Goal: Task Accomplishment & Management: Use online tool/utility

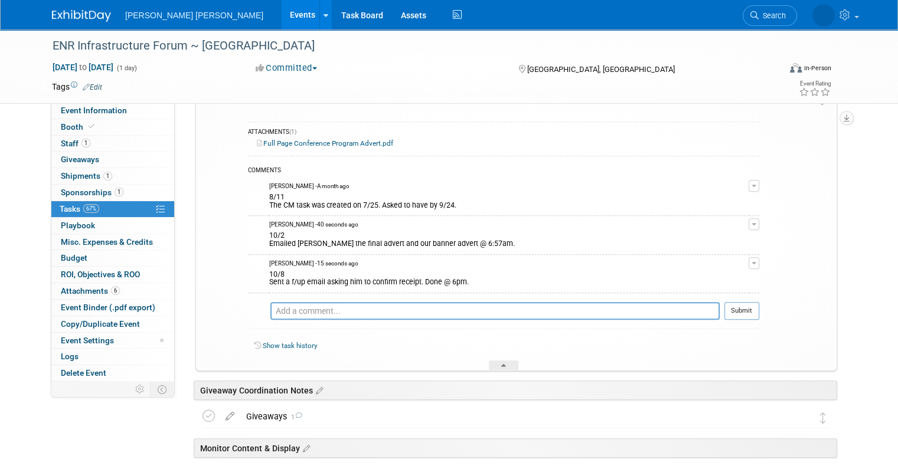
scroll to position [439, 0]
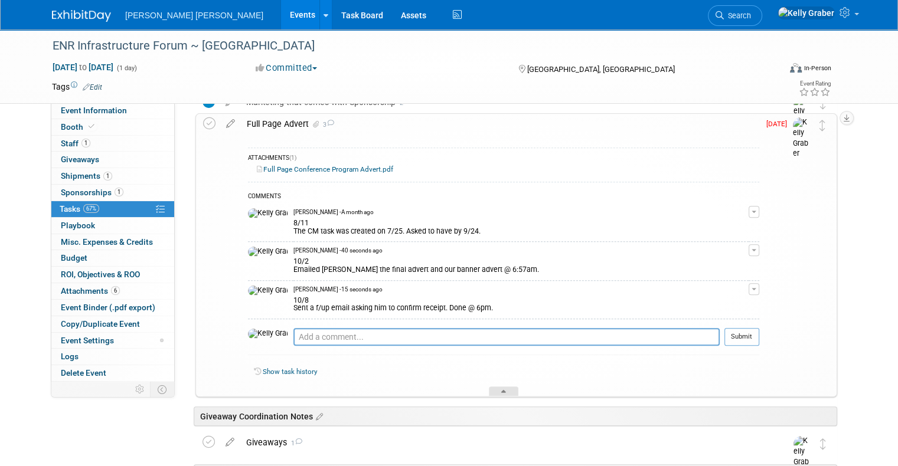
click at [508, 388] on div at bounding box center [504, 392] width 30 height 10
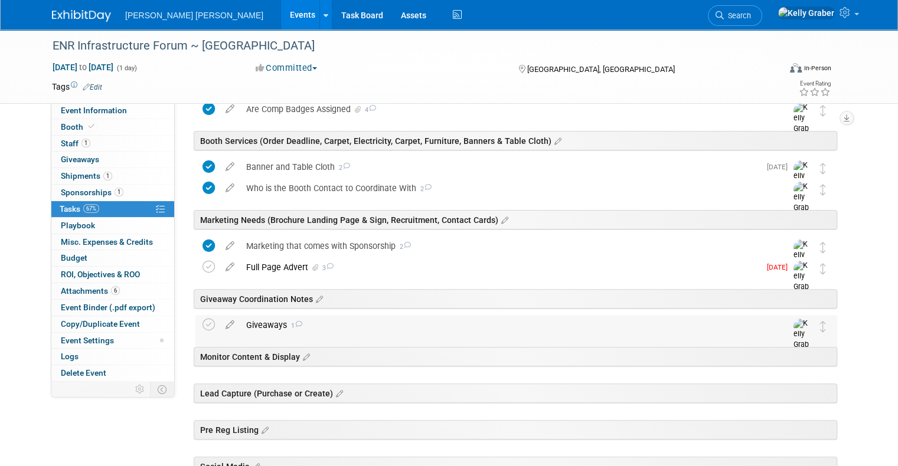
scroll to position [321, 0]
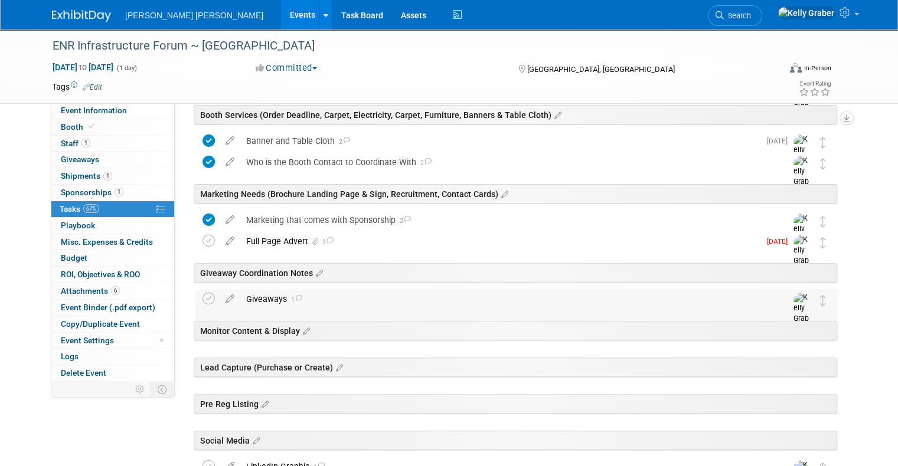
click at [326, 293] on div "Giveaways 1" at bounding box center [505, 299] width 530 height 20
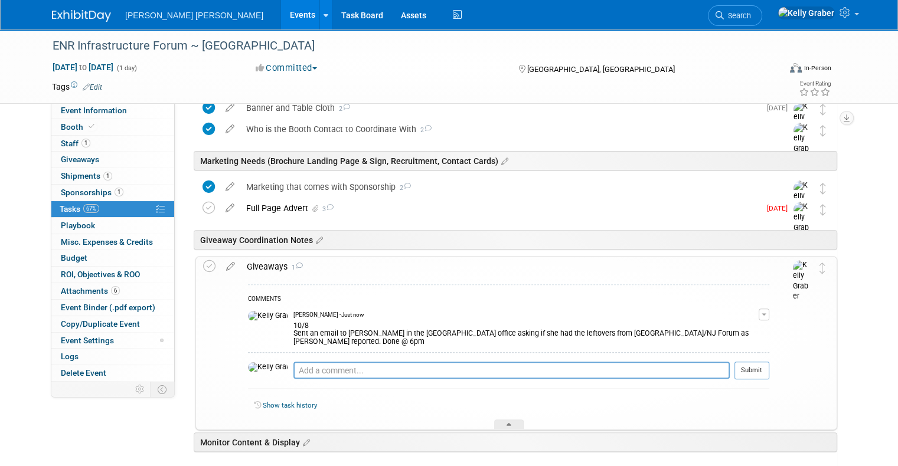
scroll to position [380, 0]
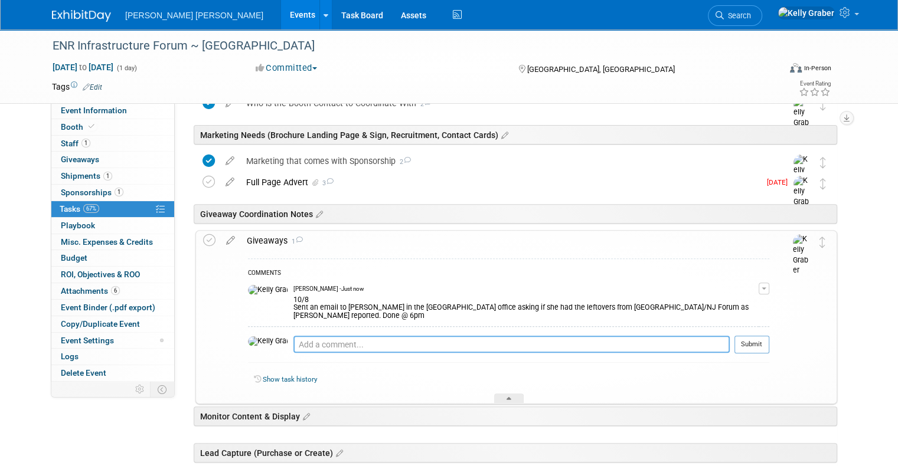
click at [340, 336] on textarea at bounding box center [511, 344] width 436 height 17
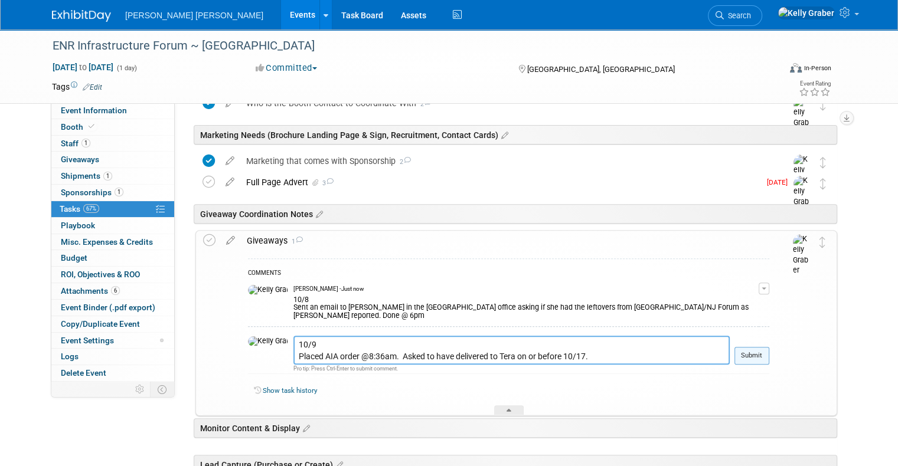
type textarea "10/9 Placed AIA order @8:36am. Asked to have delivered to Tera on or before 10/…"
click at [760, 347] on button "Submit" at bounding box center [751, 356] width 35 height 18
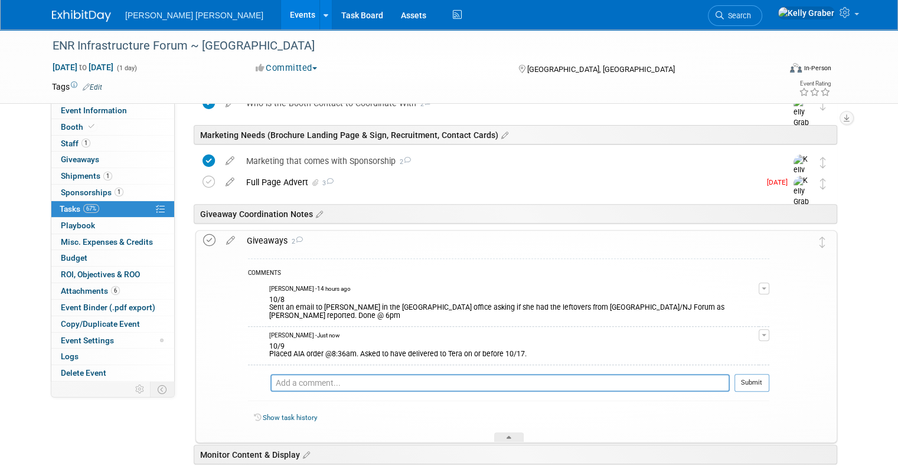
click at [203, 240] on icon at bounding box center [209, 240] width 12 height 12
click at [515, 433] on div at bounding box center [509, 438] width 30 height 10
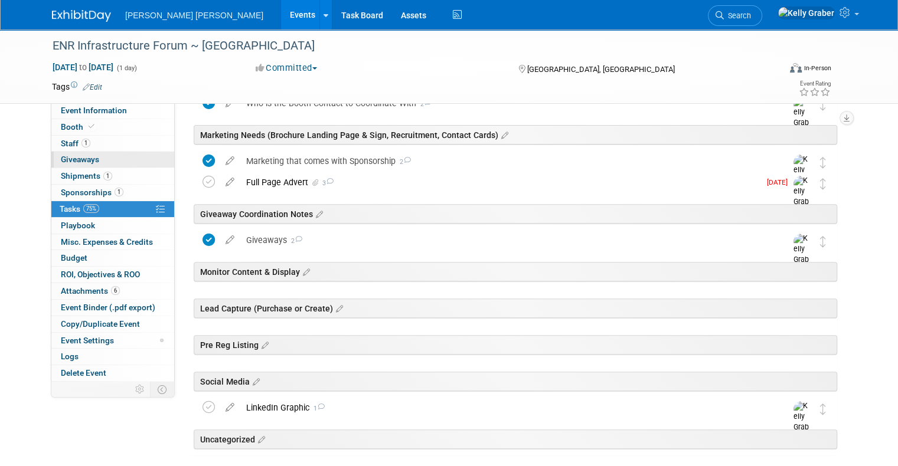
click at [92, 159] on link "0 Giveaways 0" at bounding box center [112, 160] width 123 height 16
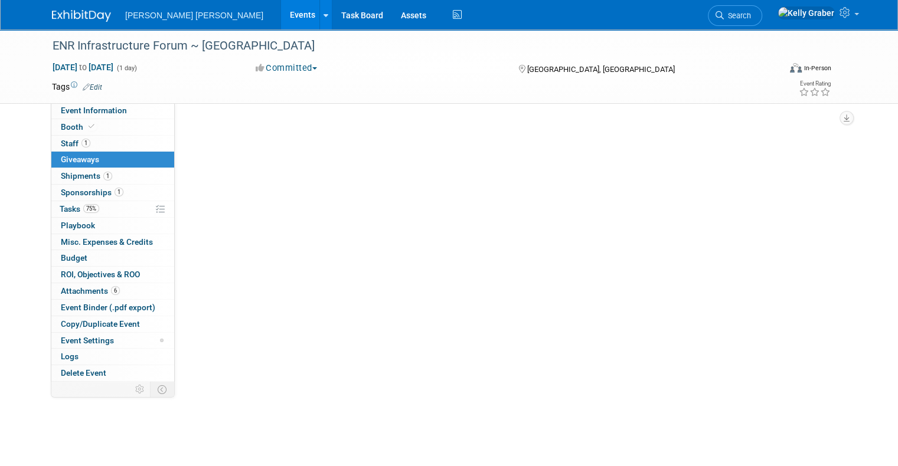
scroll to position [0, 0]
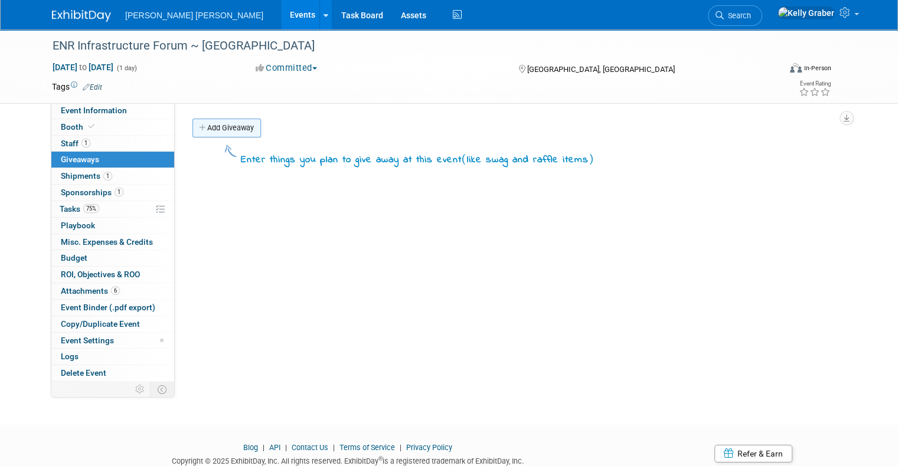
click at [225, 126] on link "Add Giveaway" at bounding box center [226, 128] width 68 height 19
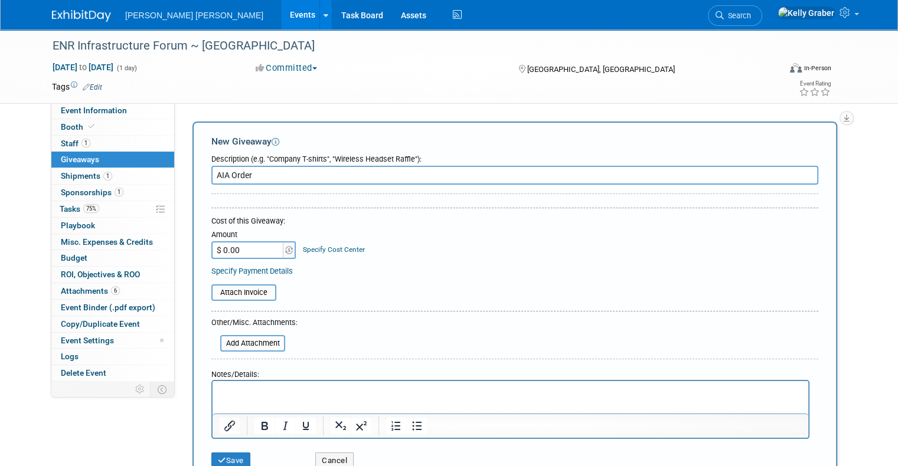
type input "AIA Order"
click at [231, 292] on input "file" at bounding box center [205, 293] width 141 height 14
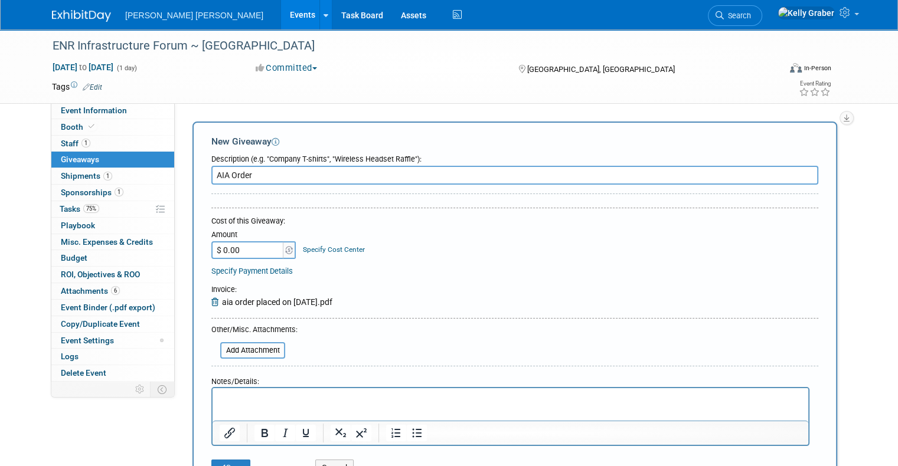
click at [243, 247] on input "$ 0.00" at bounding box center [248, 250] width 74 height 18
type input "$ 962.95"
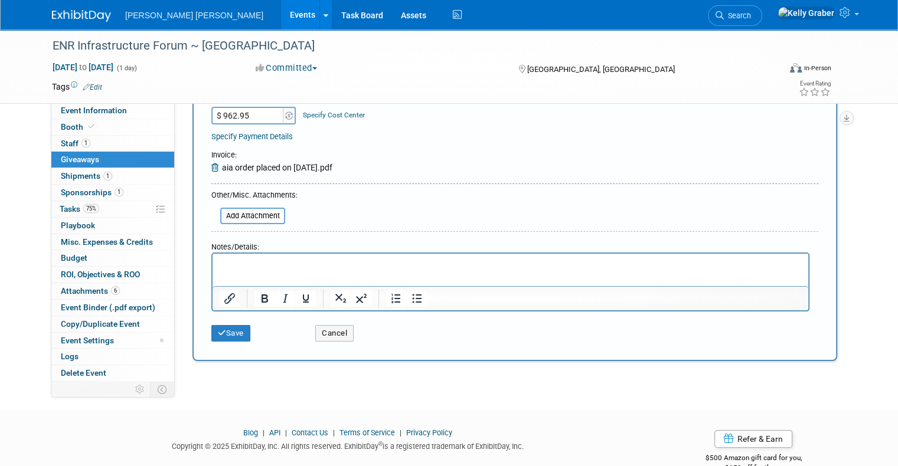
scroll to position [159, 0]
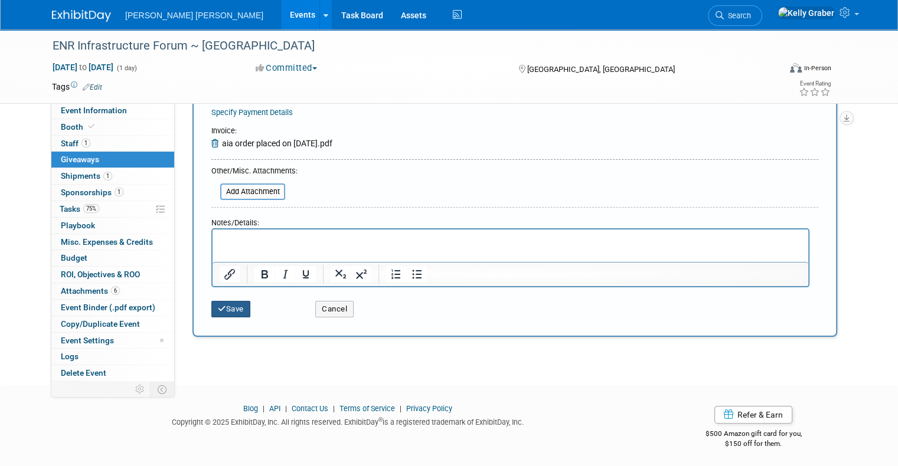
click at [230, 303] on button "Save" at bounding box center [230, 309] width 39 height 17
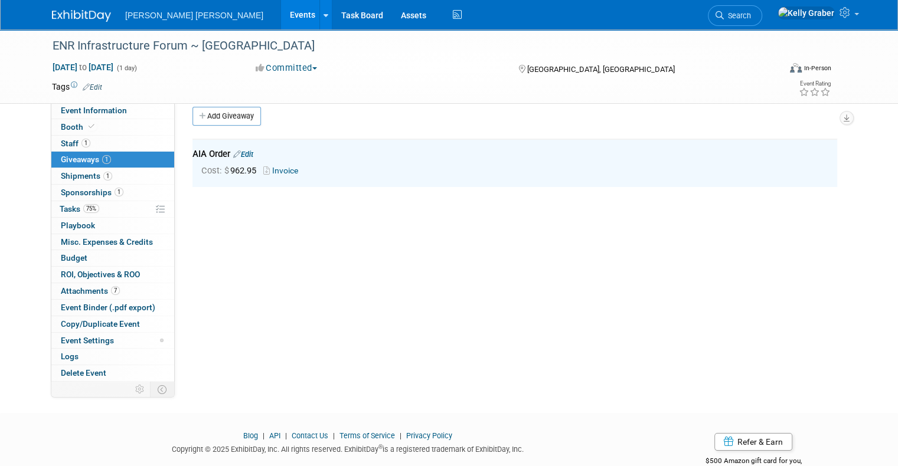
scroll to position [0, 0]
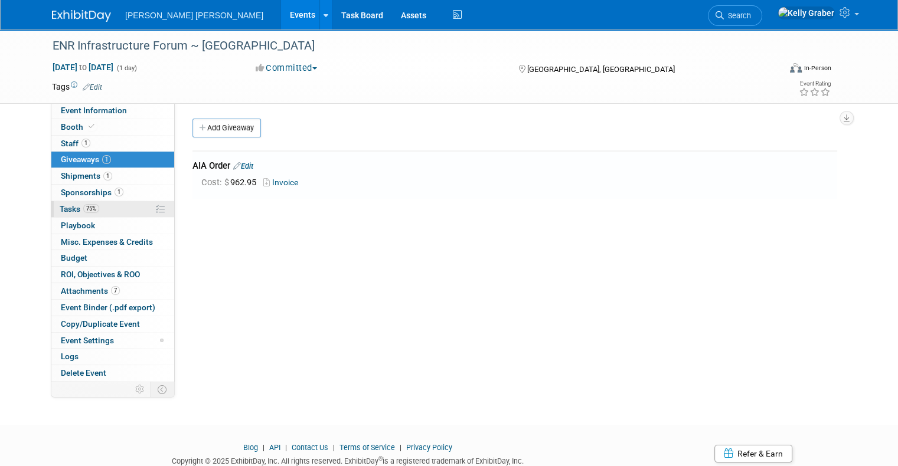
click at [61, 209] on span "Tasks 75%" at bounding box center [80, 208] width 40 height 9
